Goal: Information Seeking & Learning: Learn about a topic

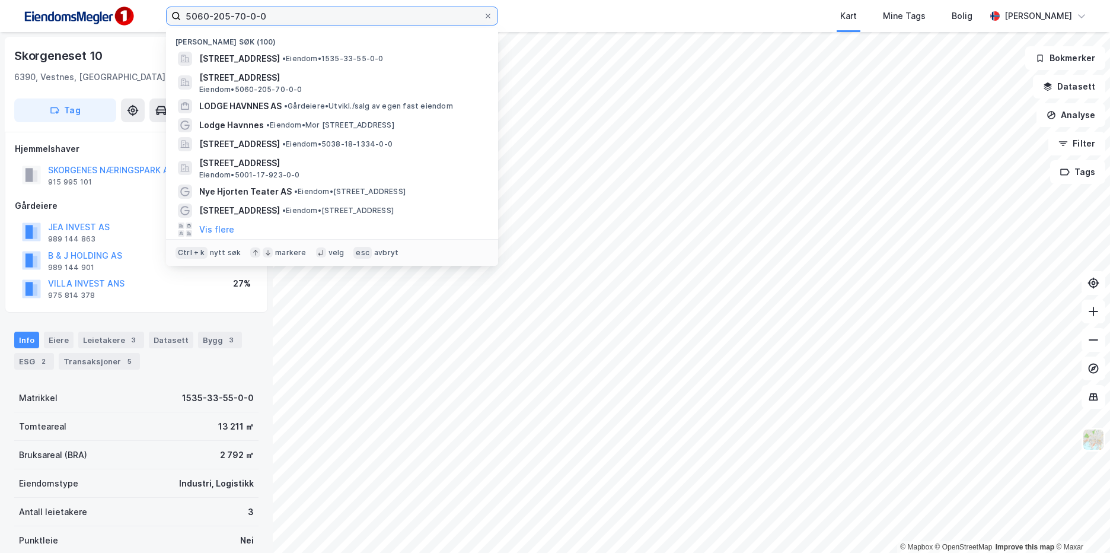
click at [305, 12] on input "5060-205-70-0-0" at bounding box center [332, 16] width 302 height 18
click at [305, 11] on input "5060-205-70-0-0" at bounding box center [332, 16] width 302 height 18
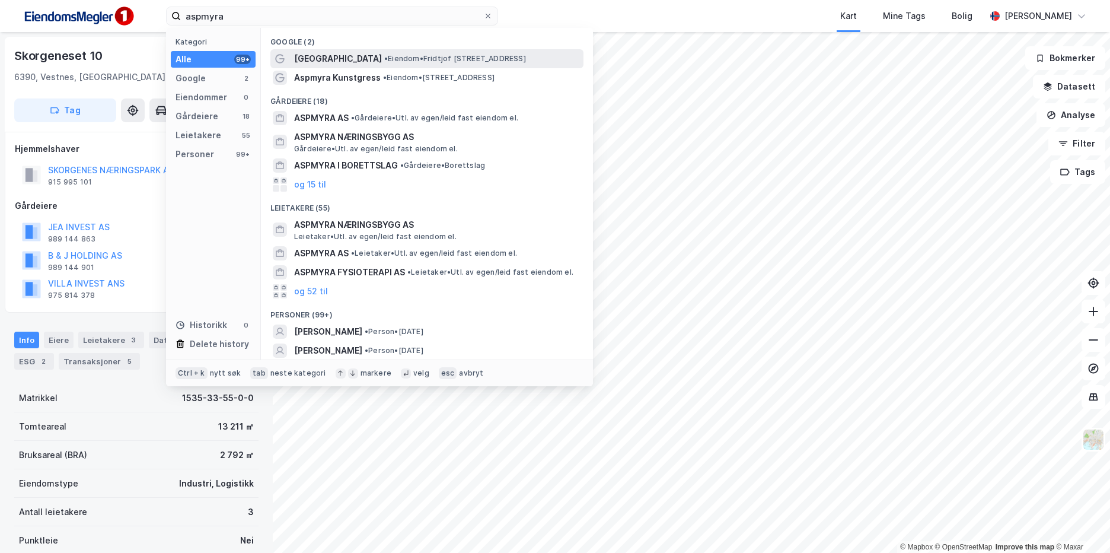
click at [384, 58] on span "•" at bounding box center [386, 58] width 4 height 9
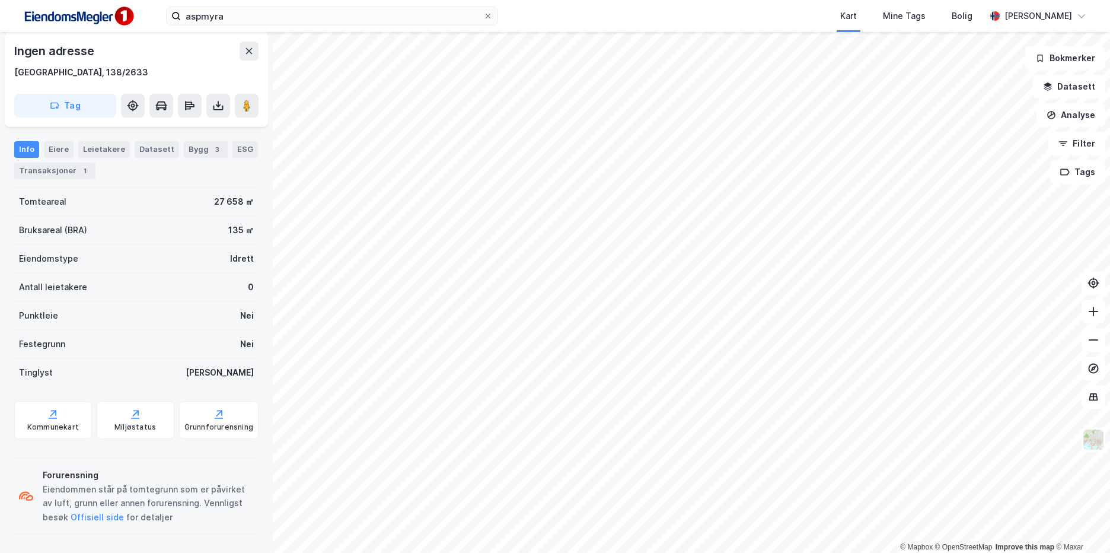
scroll to position [169, 0]
click at [227, 11] on input "aspmyra" at bounding box center [332, 16] width 302 height 18
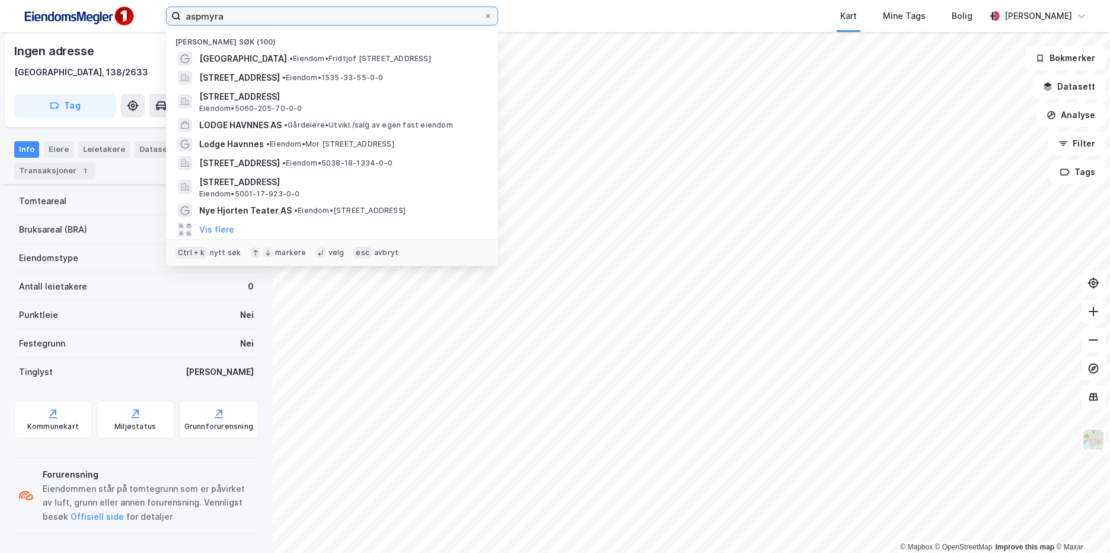
click at [227, 11] on input "aspmyra" at bounding box center [332, 16] width 302 height 18
click at [286, 17] on input "aspmyra" at bounding box center [332, 16] width 302 height 18
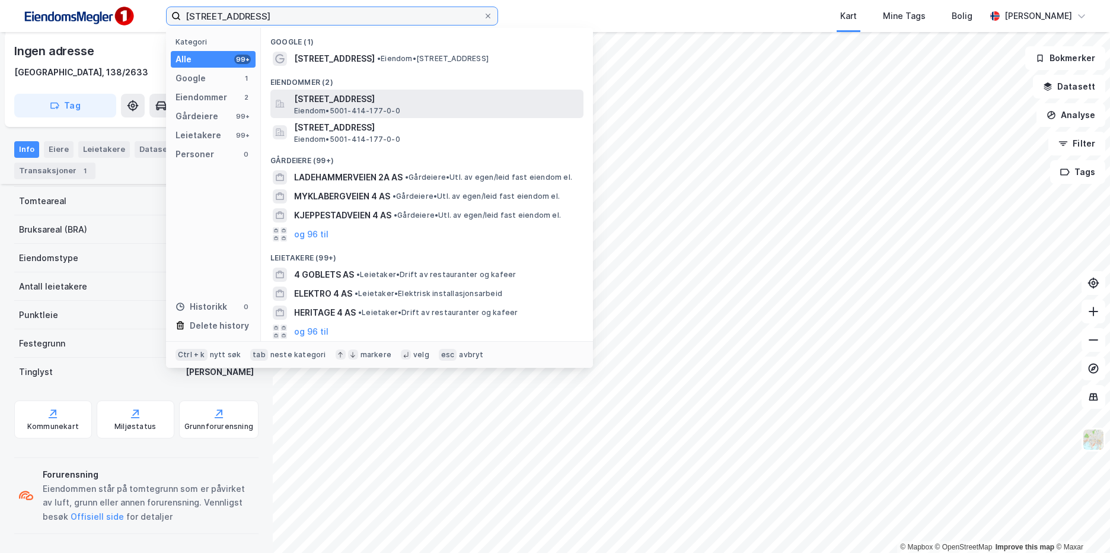
type input "[STREET_ADDRESS]"
click at [381, 95] on span "[STREET_ADDRESS]" at bounding box center [436, 99] width 285 height 14
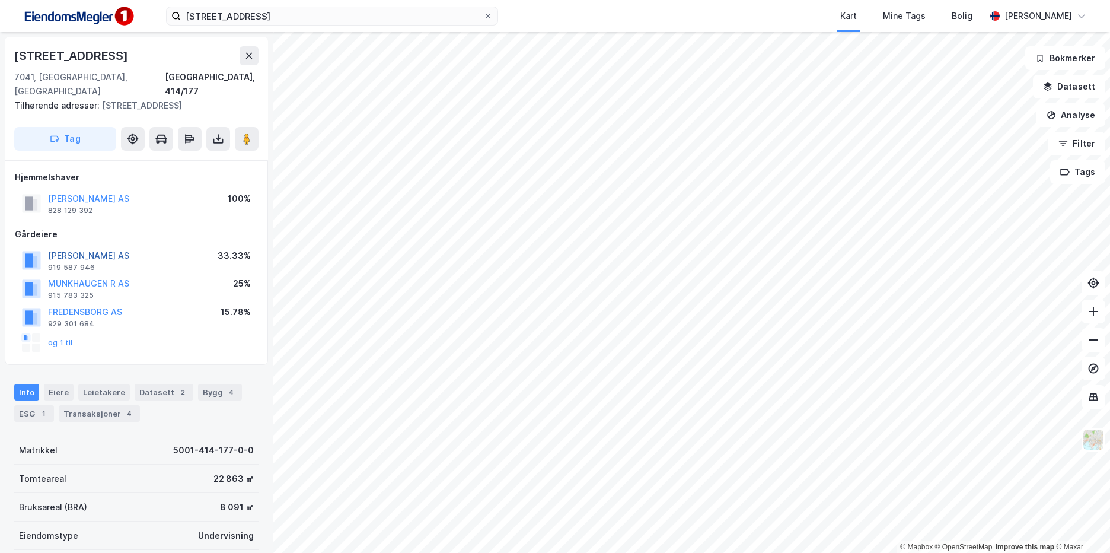
click at [0, 0] on button "[PERSON_NAME] AS" at bounding box center [0, 0] width 0 height 0
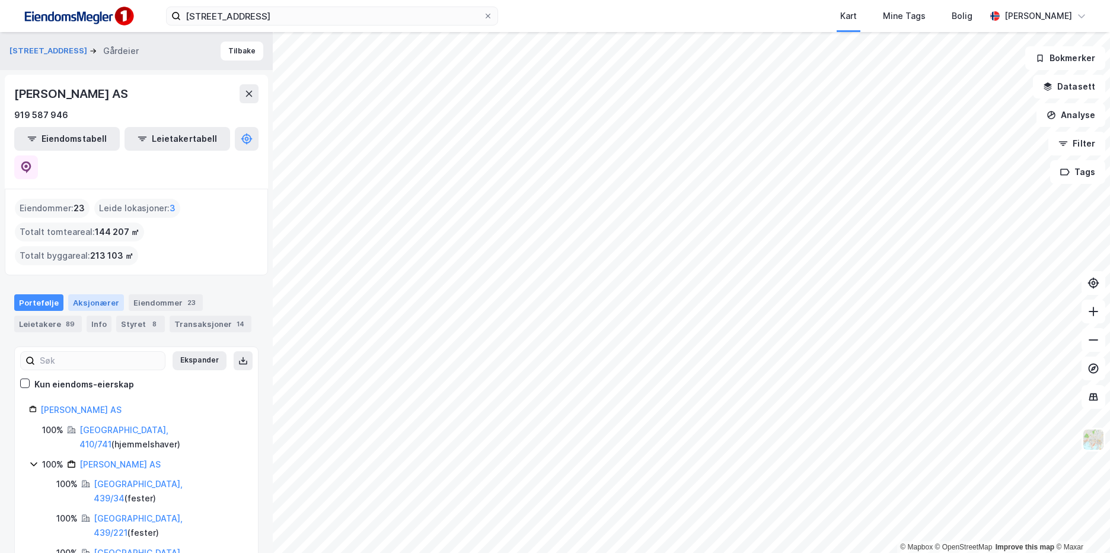
click at [84, 294] on div "Aksjonærer" at bounding box center [96, 302] width 56 height 17
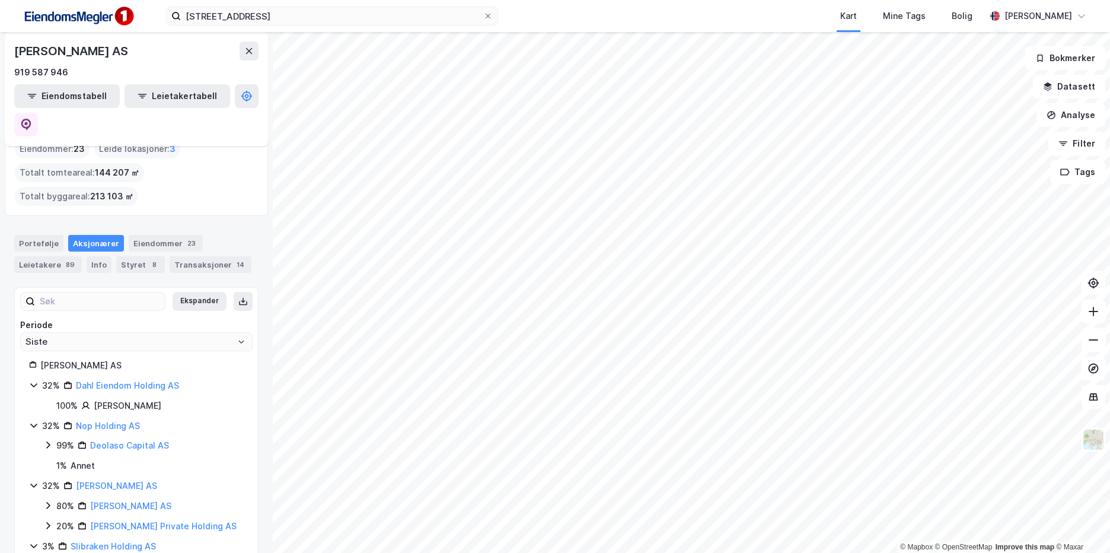
scroll to position [81, 0]
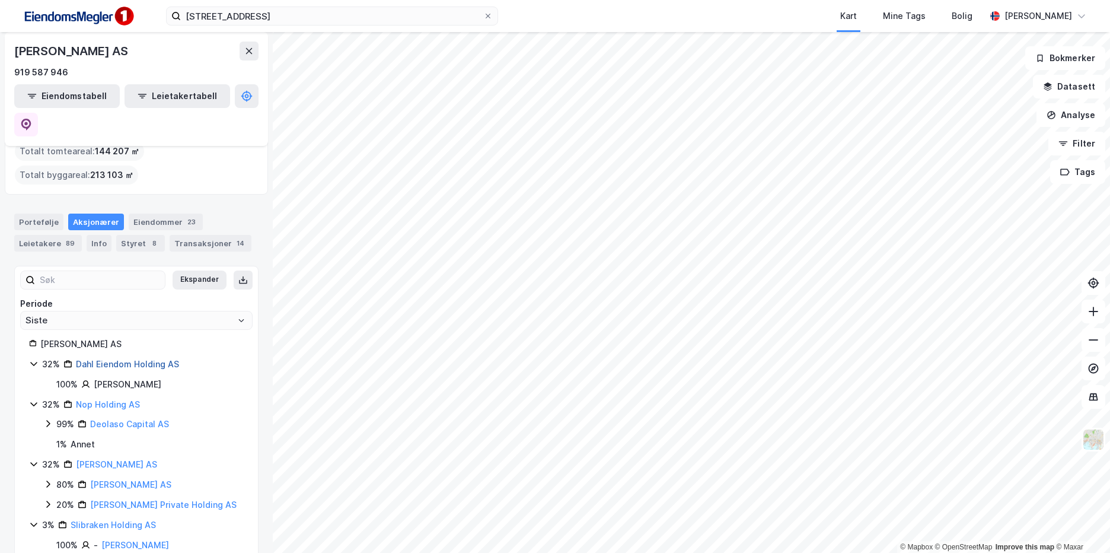
click at [148, 359] on link "Dahl Eiendom Holding AS" at bounding box center [127, 364] width 103 height 10
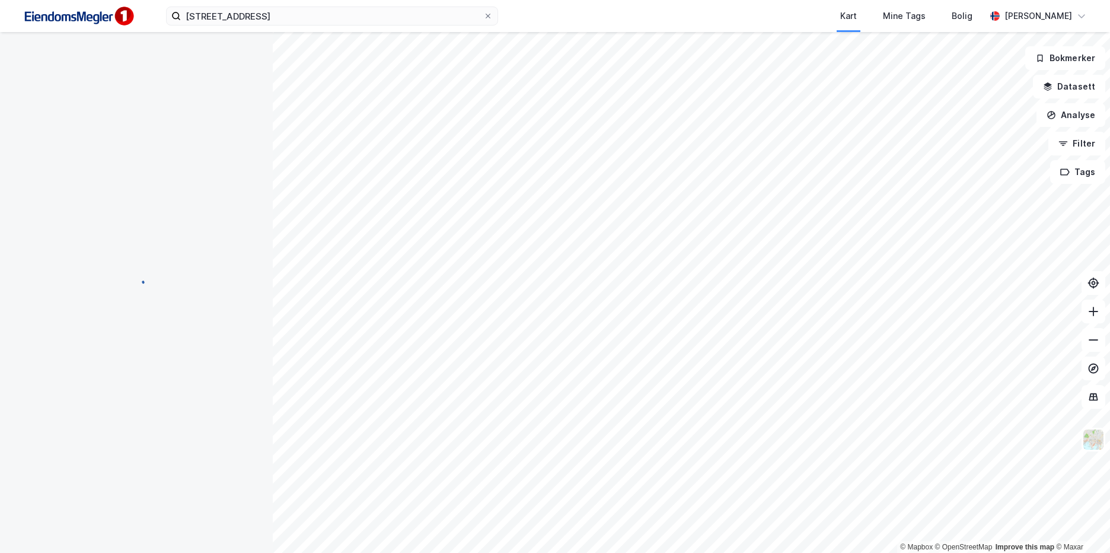
scroll to position [0, 0]
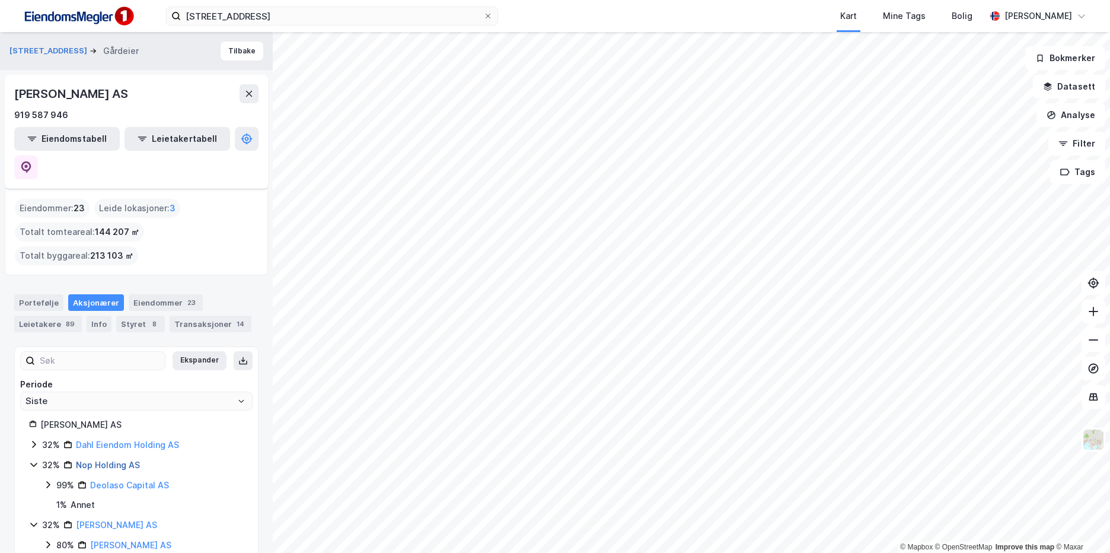
click at [113, 460] on link "Nop Holding AS" at bounding box center [108, 465] width 64 height 10
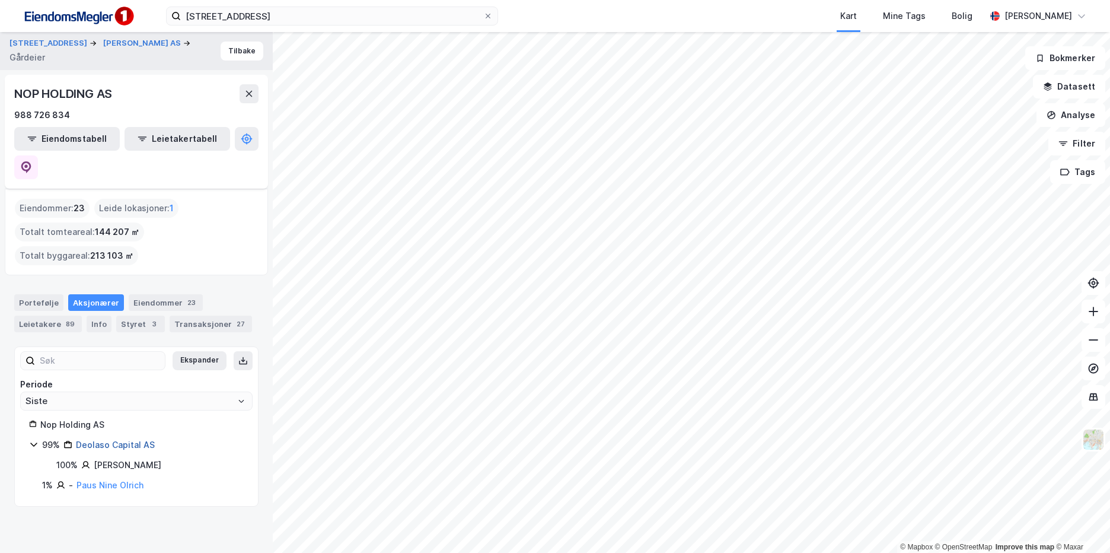
click at [132, 439] on link "Deolaso Capital AS" at bounding box center [115, 444] width 79 height 10
drag, startPoint x: 187, startPoint y: 418, endPoint x: 79, endPoint y: 419, distance: 108.0
click at [79, 438] on div "100% [PERSON_NAME]" at bounding box center [143, 445] width 202 height 14
copy div "[PERSON_NAME]"
click at [226, 280] on div "Portefølje Aksjonærer Eiendommer 23 Leietakere 89 Info Styret 2 Transaksjoner" at bounding box center [136, 308] width 273 height 57
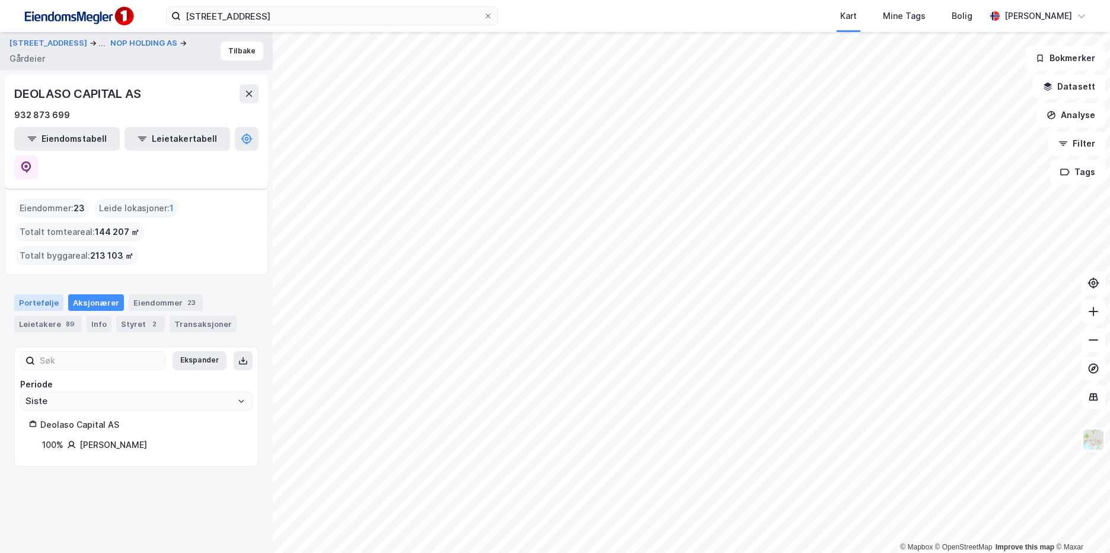
click at [45, 294] on div "Portefølje" at bounding box center [38, 302] width 49 height 17
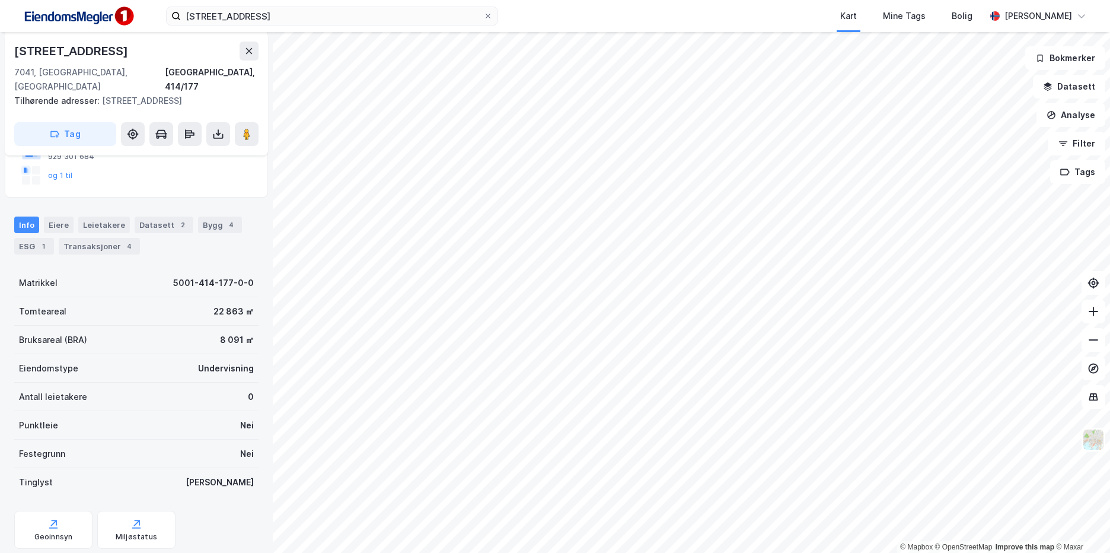
scroll to position [202, 0]
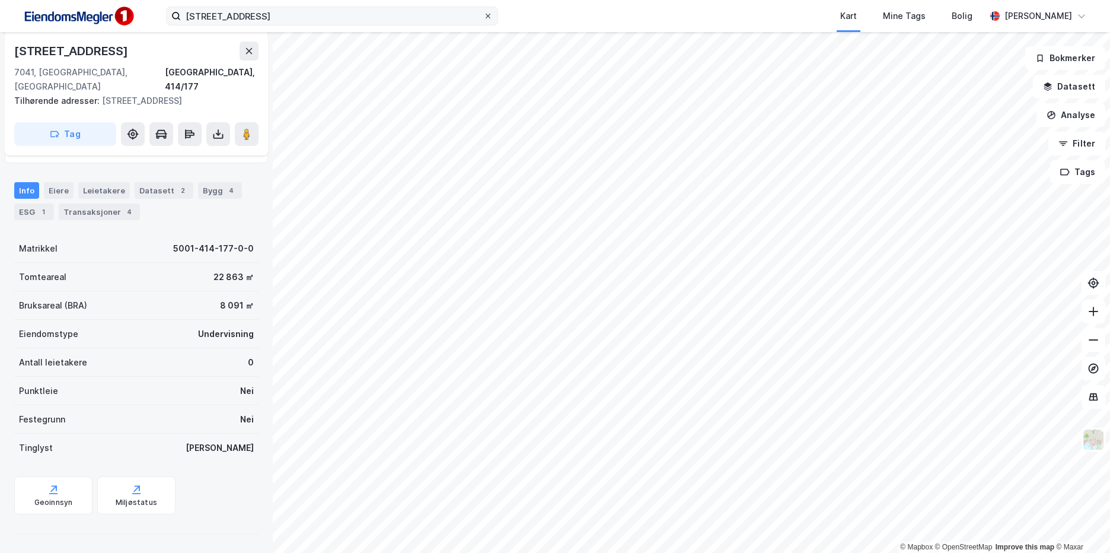
click at [489, 17] on icon at bounding box center [488, 15] width 7 height 7
click at [483, 17] on input "[STREET_ADDRESS]" at bounding box center [332, 16] width 302 height 18
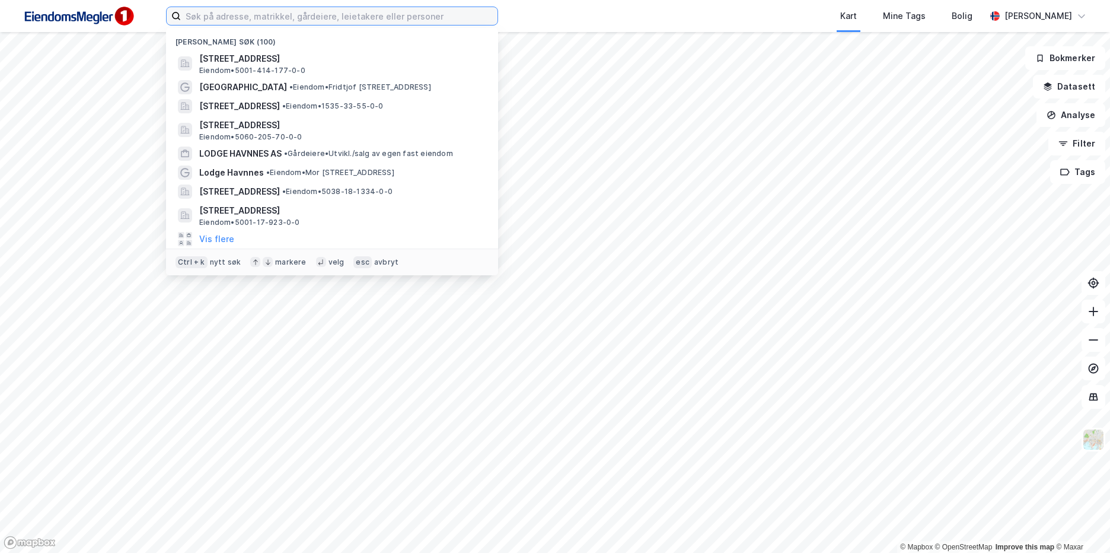
click at [431, 16] on input at bounding box center [339, 16] width 317 height 18
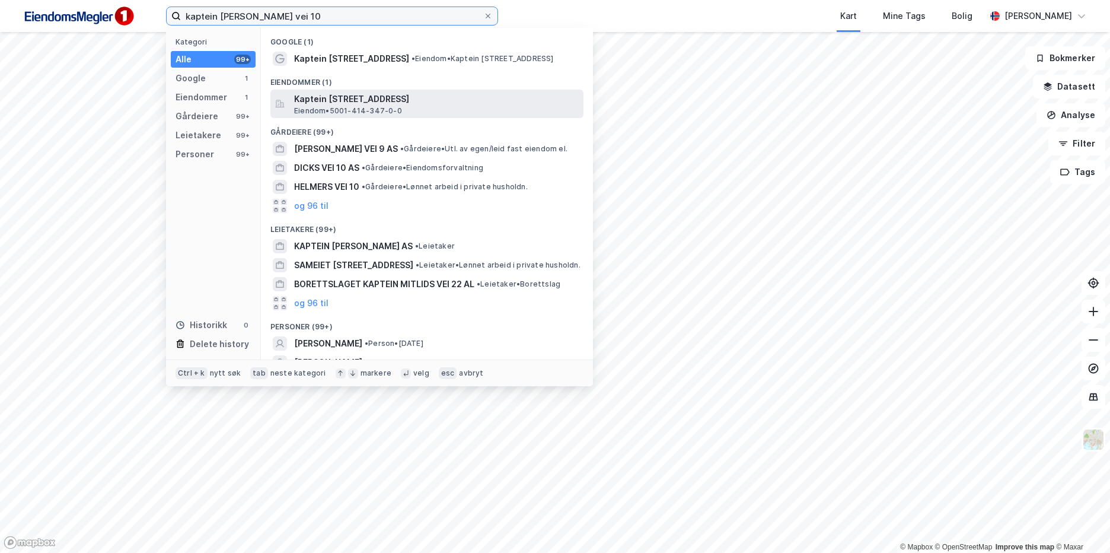
type input "kaptein [PERSON_NAME] vei 10"
click at [427, 90] on div "Kaptein [STREET_ADDRESS] • 5001-414-347-0-0" at bounding box center [426, 104] width 313 height 28
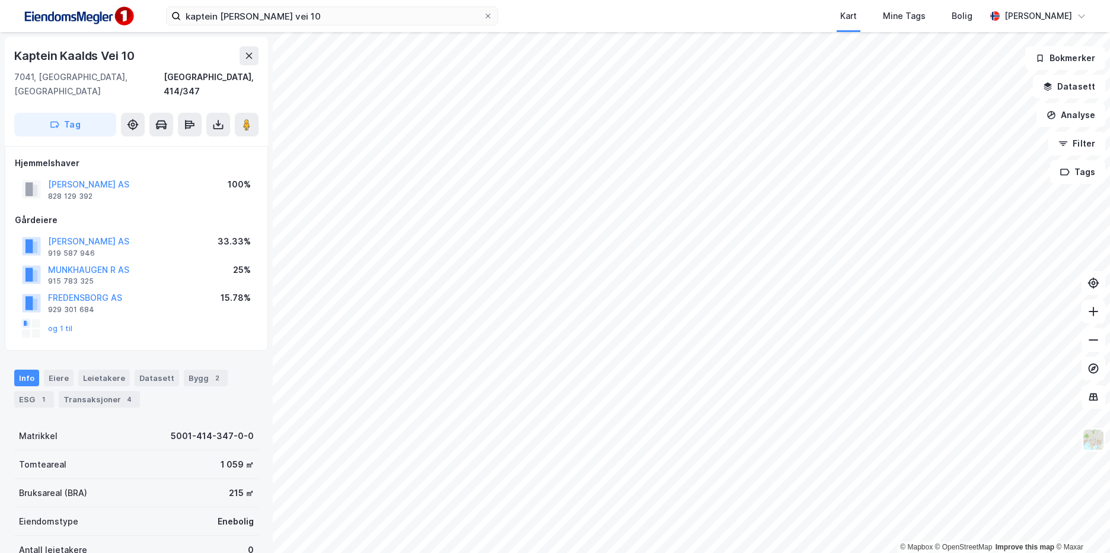
scroll to position [173, 0]
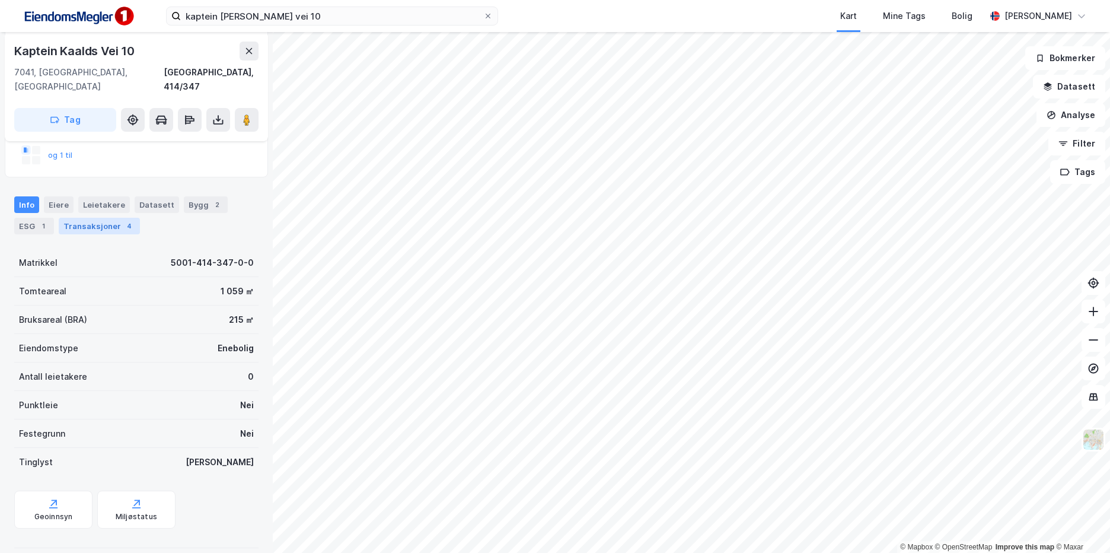
click at [103, 218] on div "Transaksjoner 4" at bounding box center [99, 226] width 81 height 17
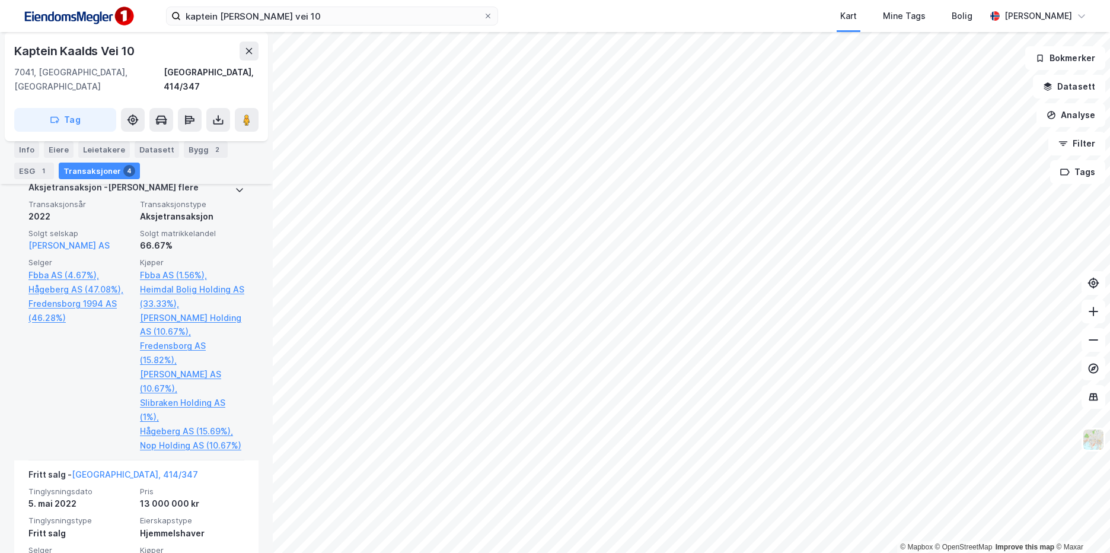
scroll to position [470, 0]
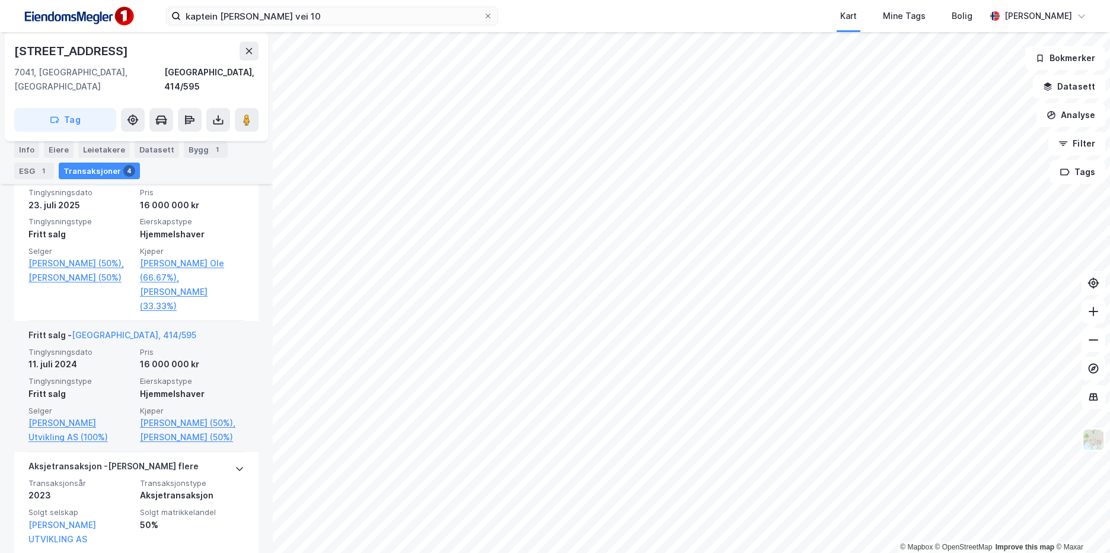
scroll to position [297, 0]
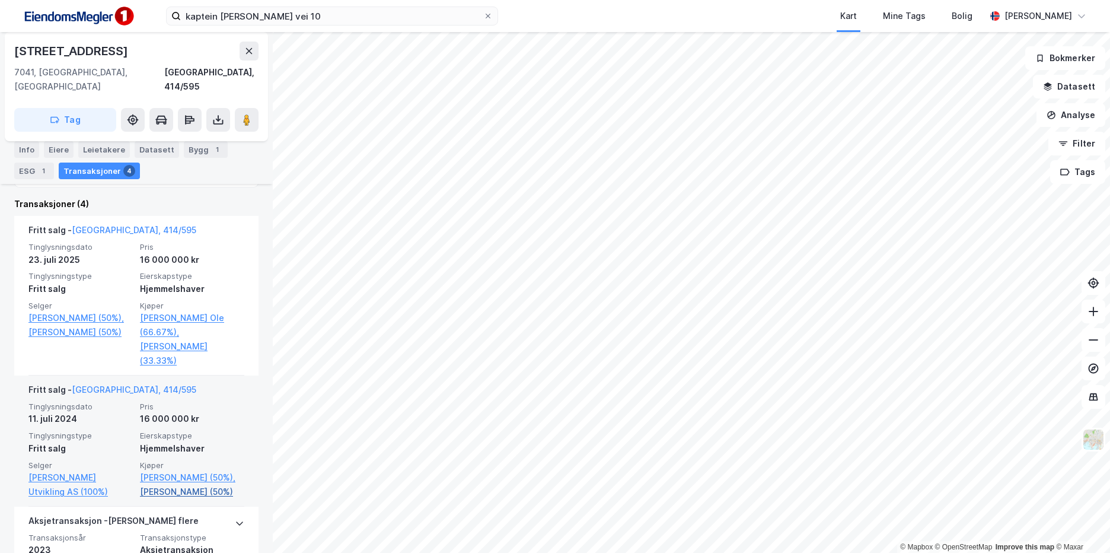
click at [208, 485] on link "[PERSON_NAME] (50%)" at bounding box center [192, 492] width 104 height 14
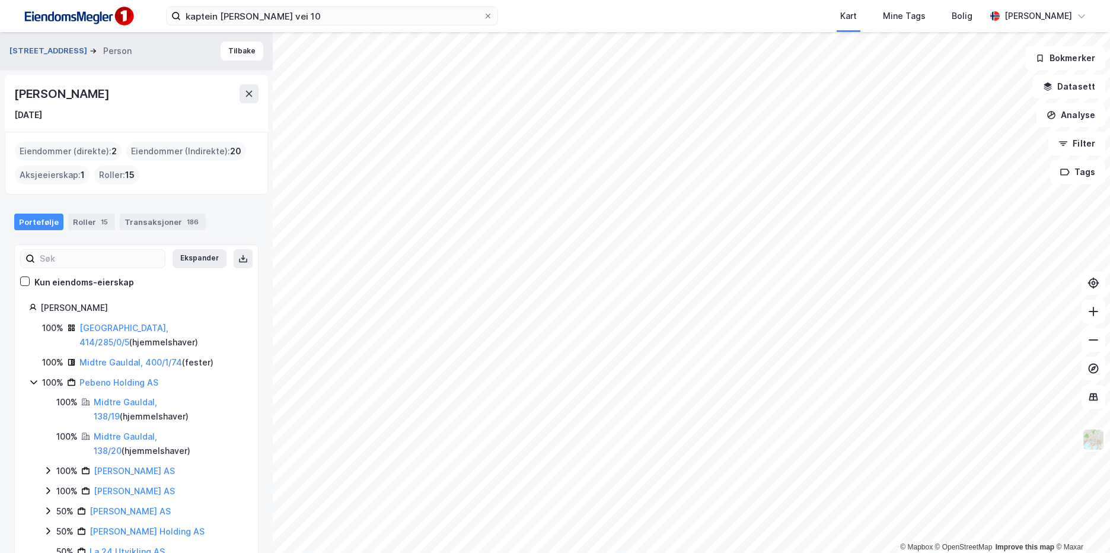
click at [58, 51] on button "[STREET_ADDRESS]" at bounding box center [49, 51] width 80 height 12
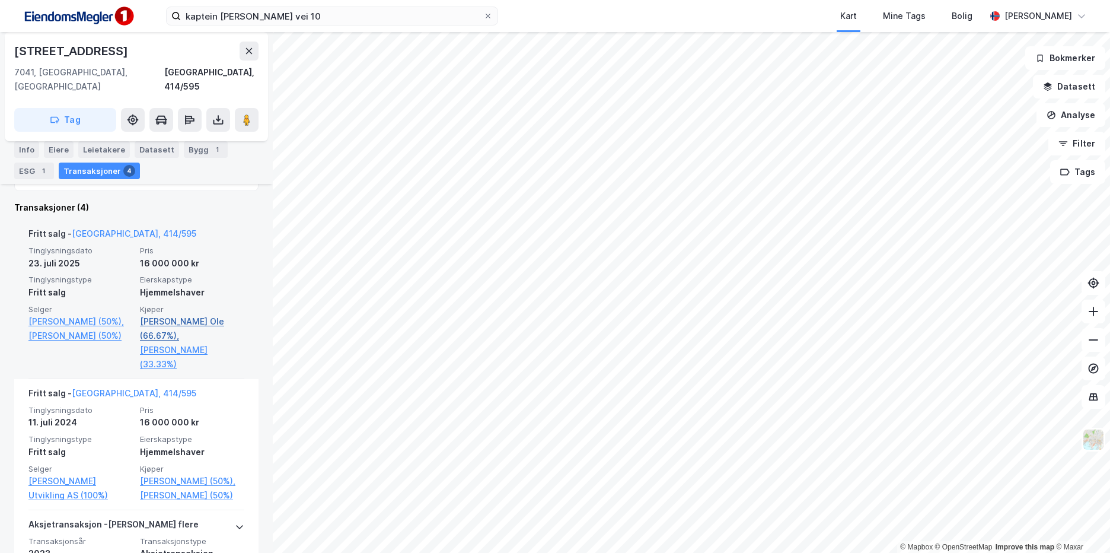
scroll to position [297, 0]
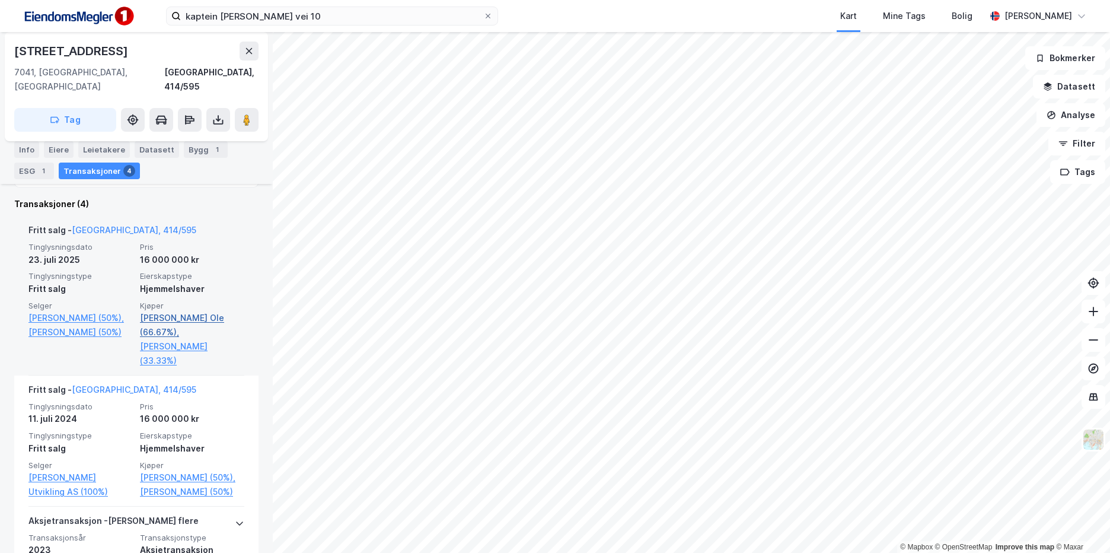
click at [168, 311] on link "[PERSON_NAME] Ole (66.67%)," at bounding box center [192, 325] width 104 height 28
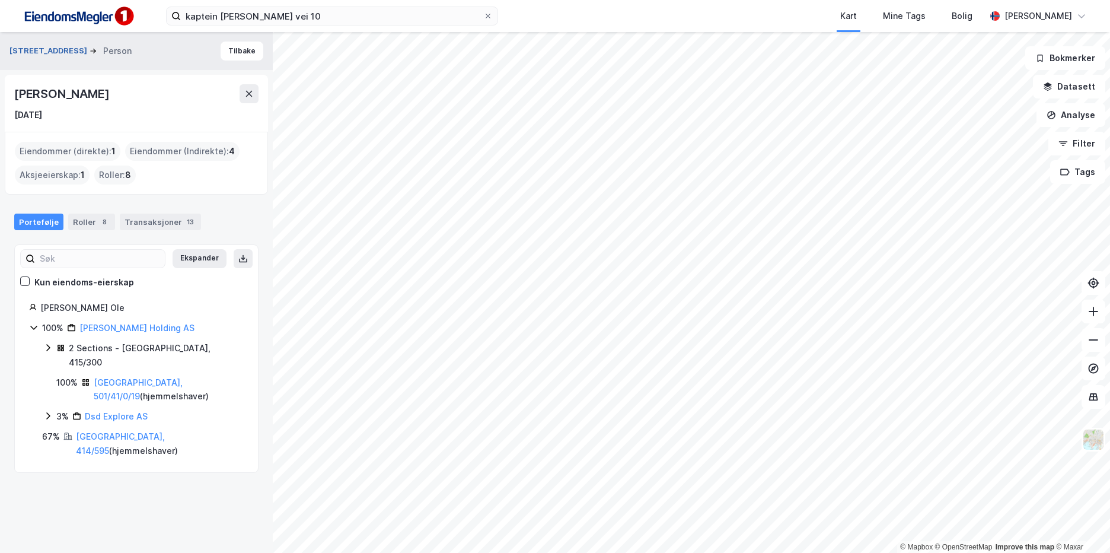
click at [48, 49] on button "[STREET_ADDRESS]" at bounding box center [49, 51] width 80 height 12
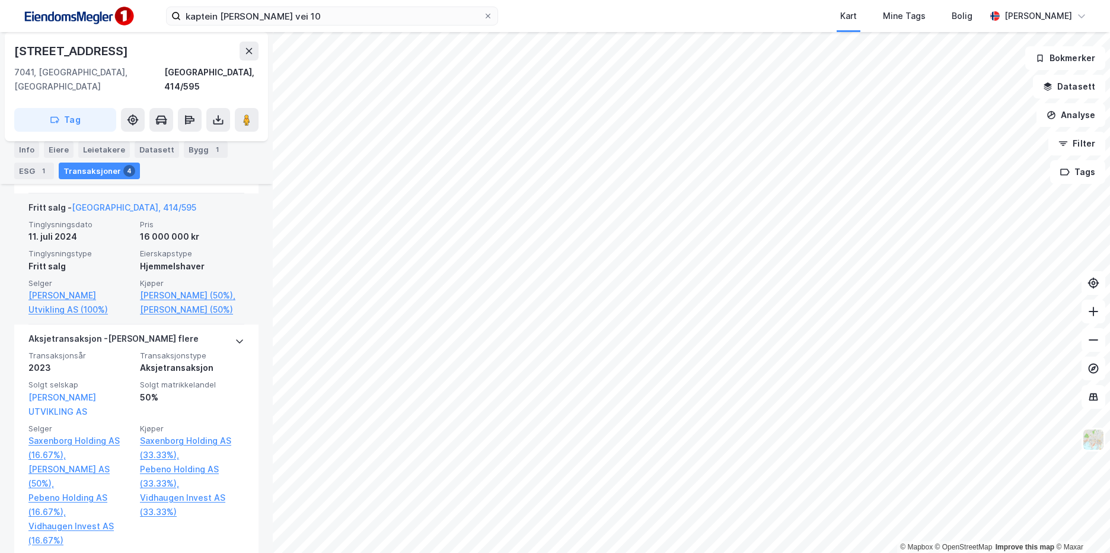
scroll to position [315, 0]
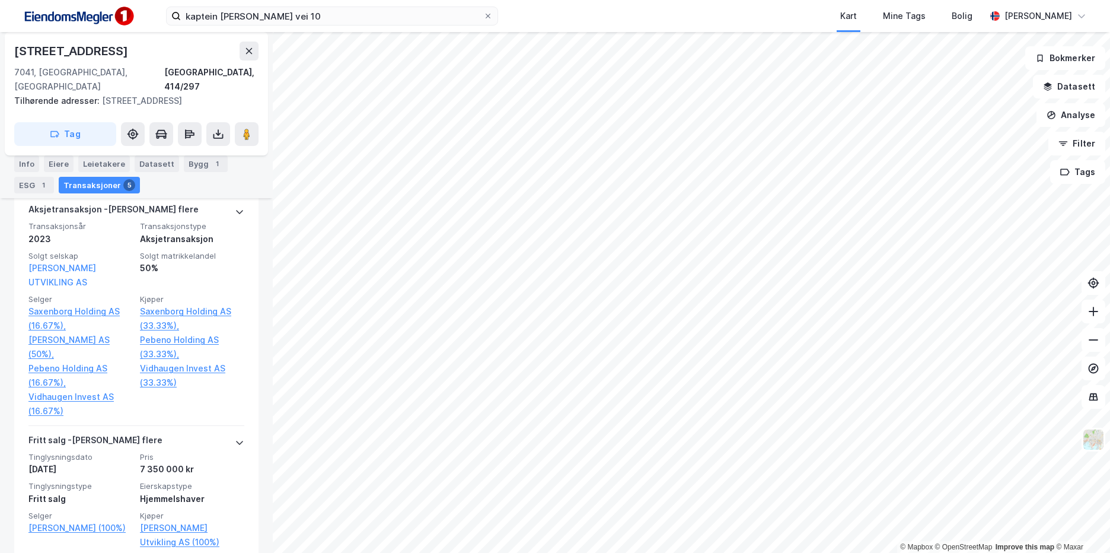
scroll to position [652, 0]
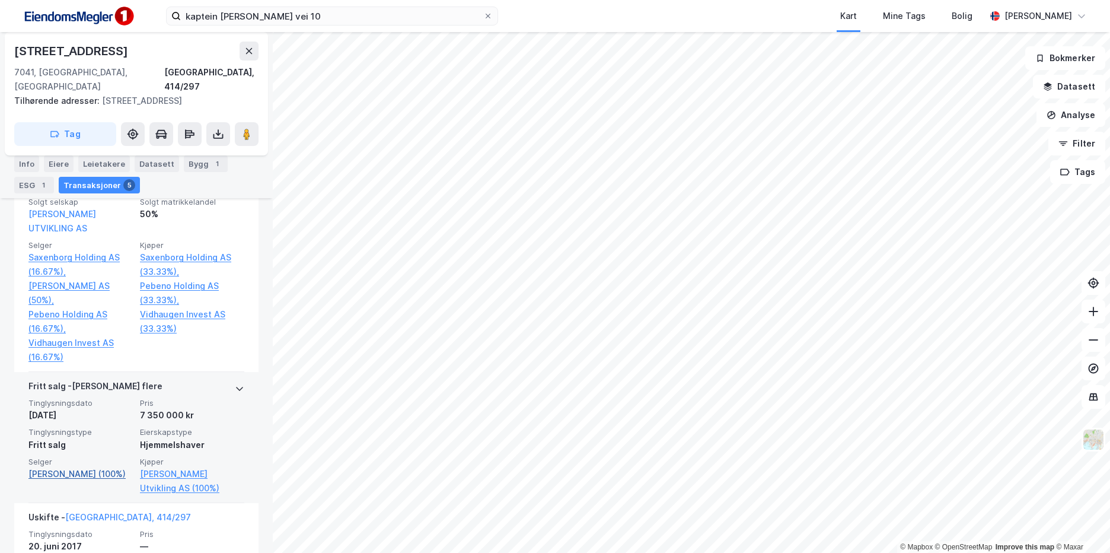
click at [89, 467] on link "[PERSON_NAME] (100%)" at bounding box center [80, 474] width 104 height 14
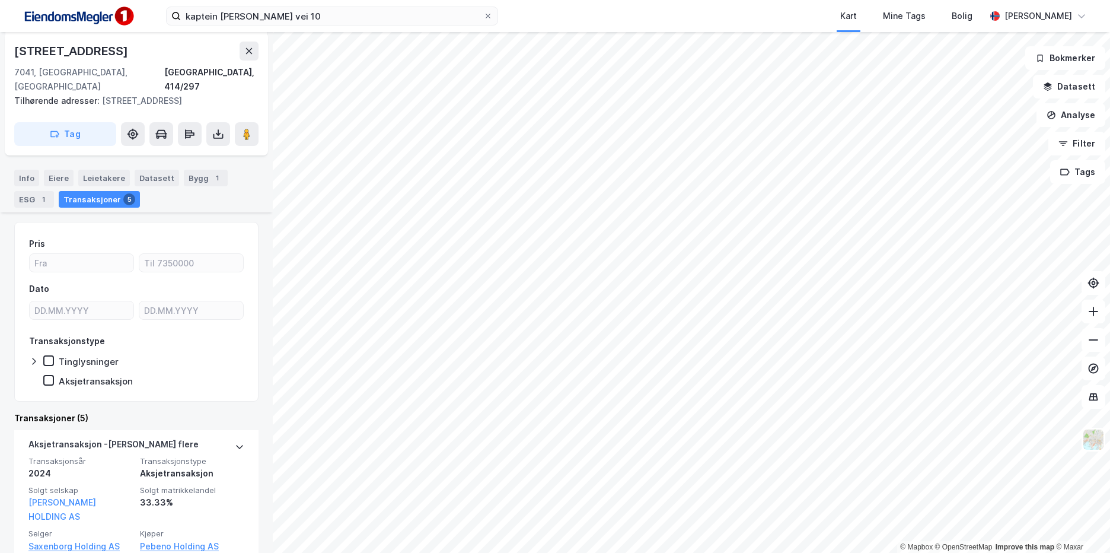
scroll to position [336, 0]
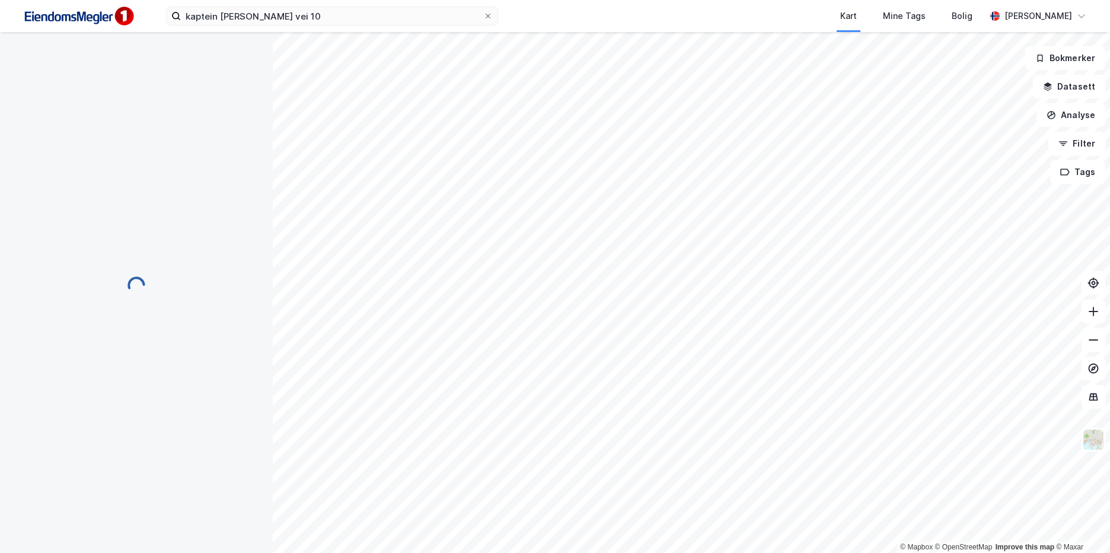
scroll to position [25, 0]
